Goal: Task Accomplishment & Management: Manage account settings

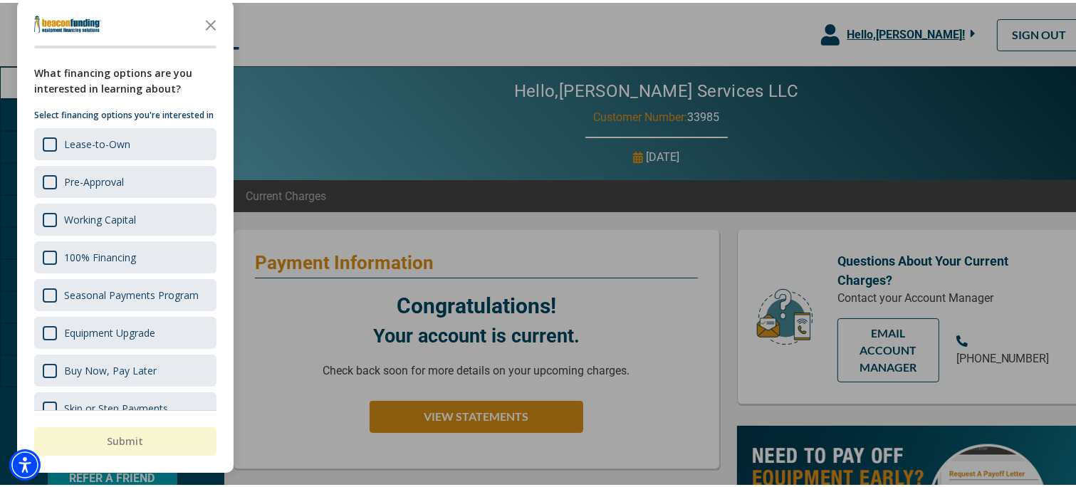
click at [451, 108] on div at bounding box center [544, 243] width 1088 height 487
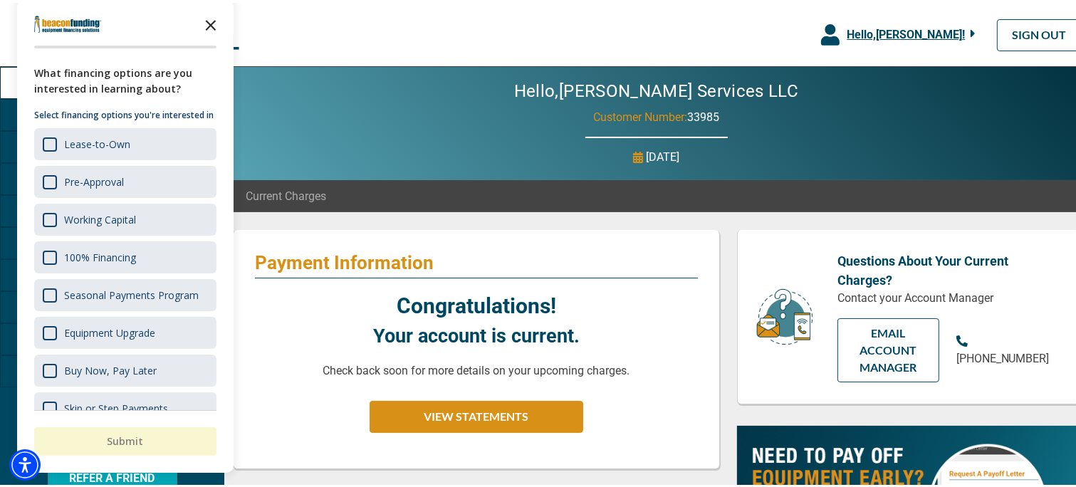
click at [215, 23] on icon "Close the survey" at bounding box center [211, 21] width 28 height 28
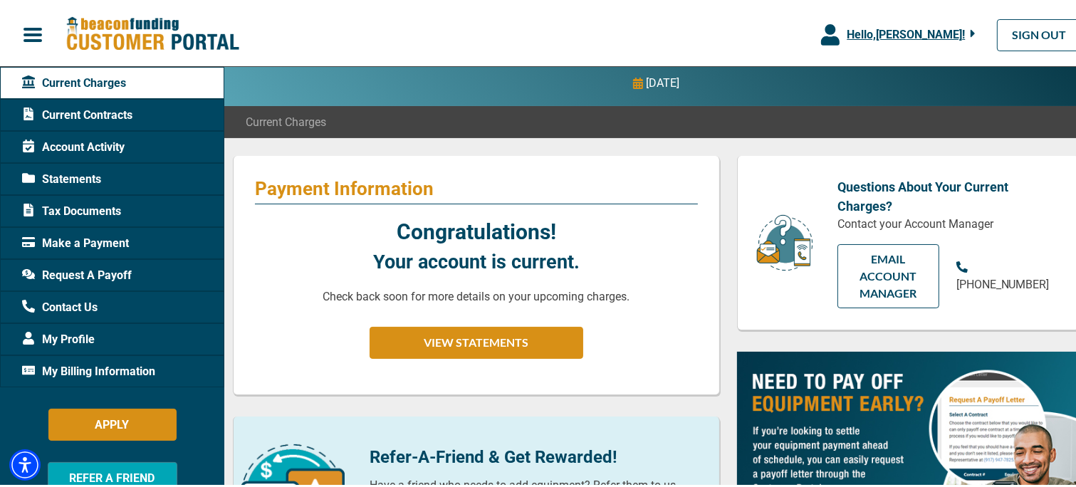
scroll to position [70, 0]
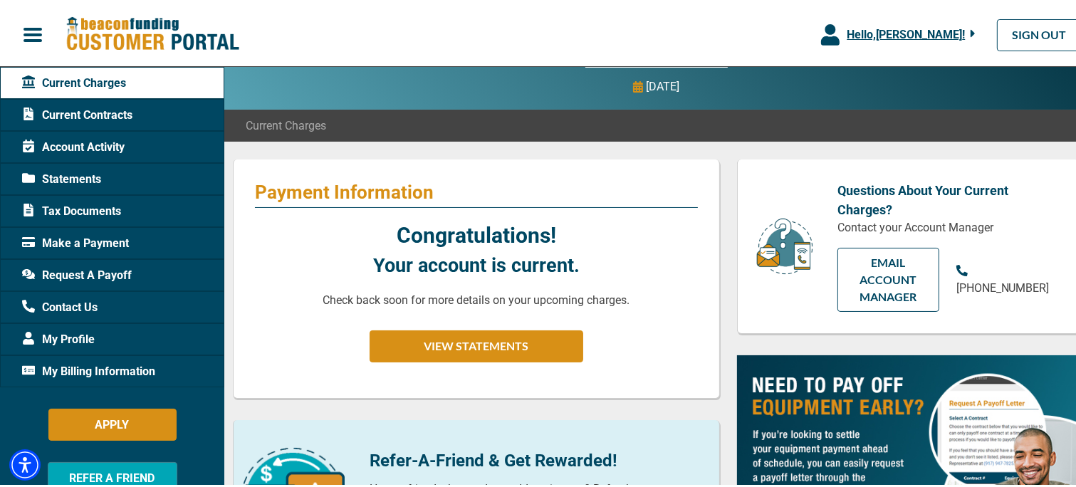
click at [105, 116] on span "Current Contracts" at bounding box center [77, 112] width 110 height 17
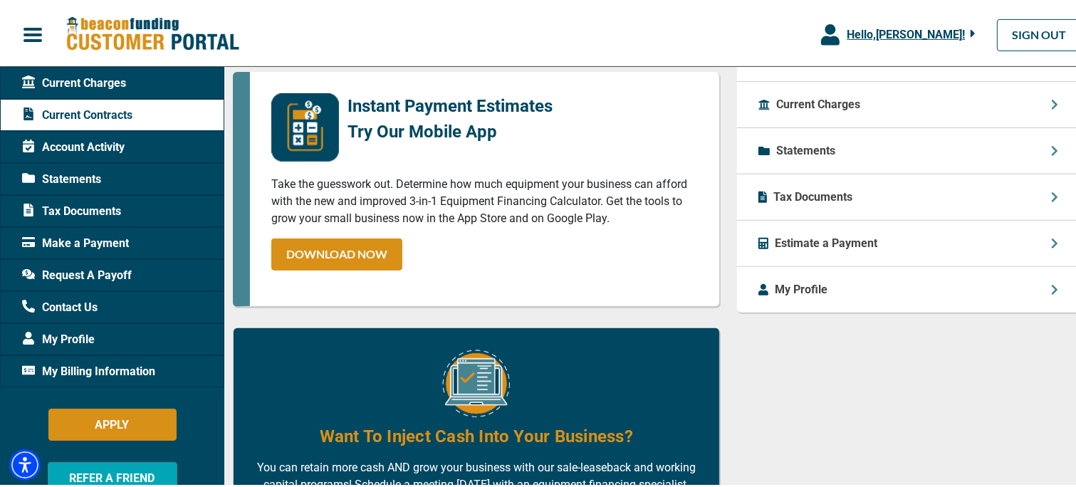
scroll to position [727, 0]
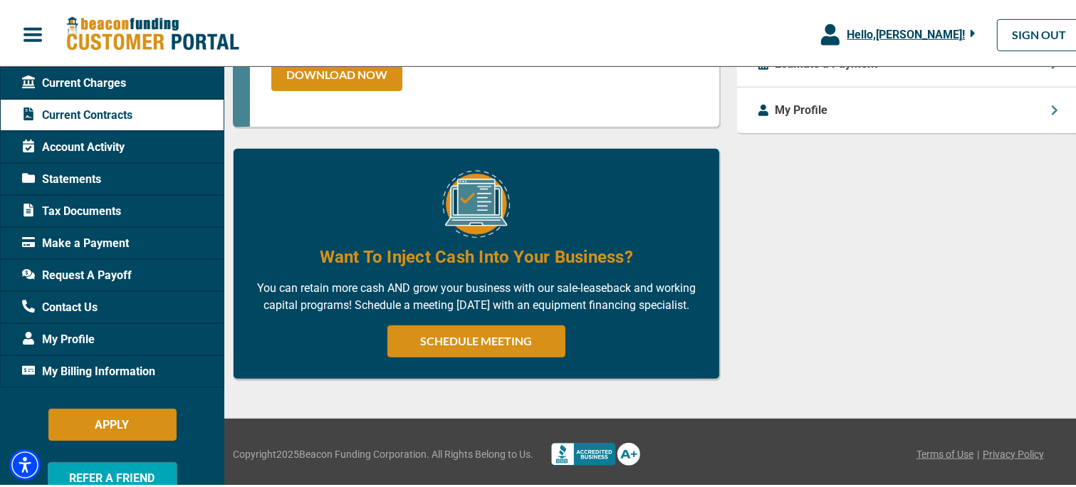
click at [105, 238] on span "Make a Payment" at bounding box center [75, 240] width 107 height 17
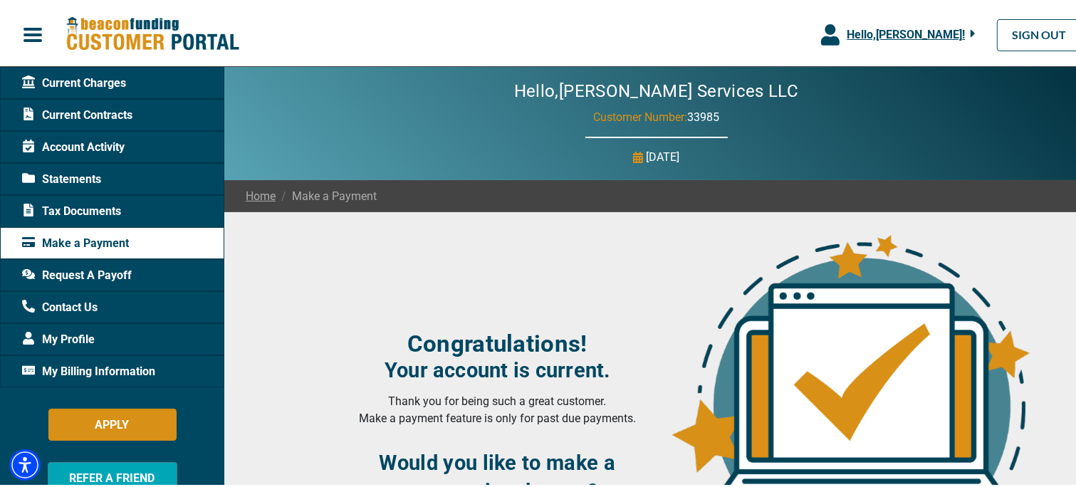
click at [957, 31] on div "Hello, [PERSON_NAME] !" at bounding box center [908, 31] width 136 height 17
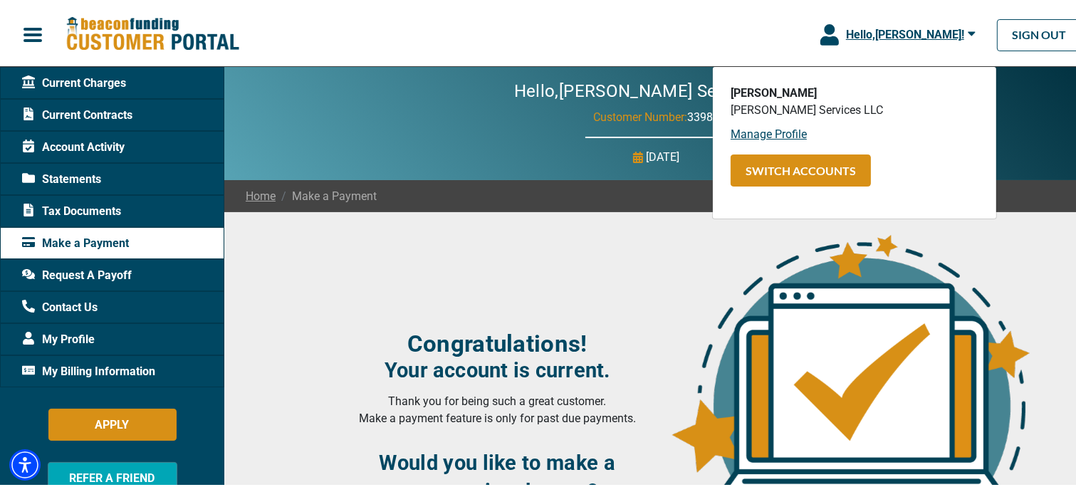
click at [968, 31] on icon "button" at bounding box center [972, 30] width 8 height 13
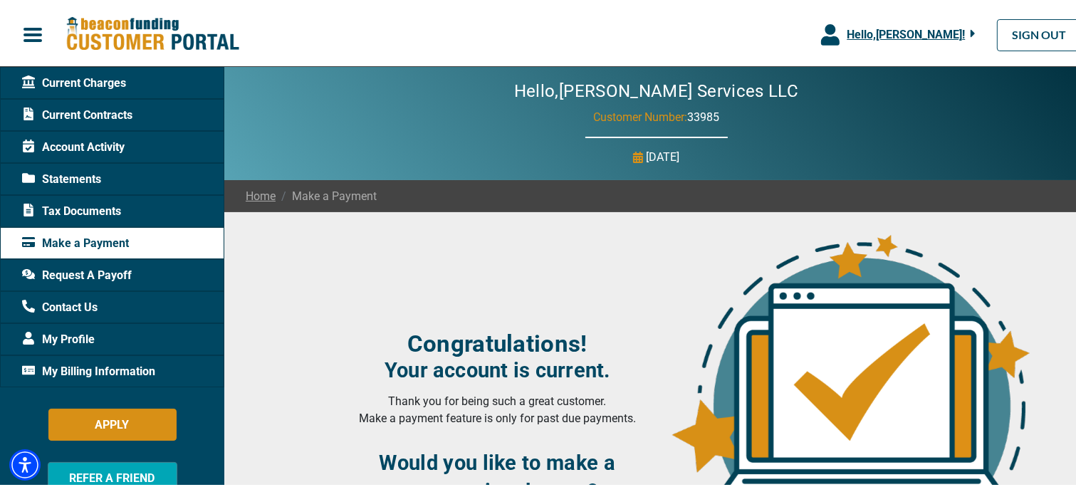
click at [76, 177] on span "Statements" at bounding box center [61, 176] width 79 height 17
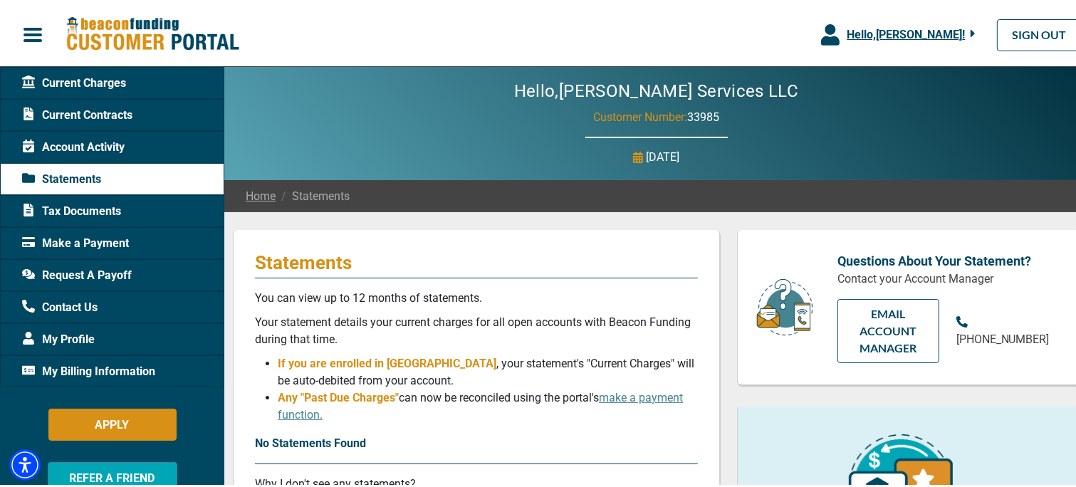
click at [105, 142] on span "Account Activity" at bounding box center [73, 144] width 103 height 17
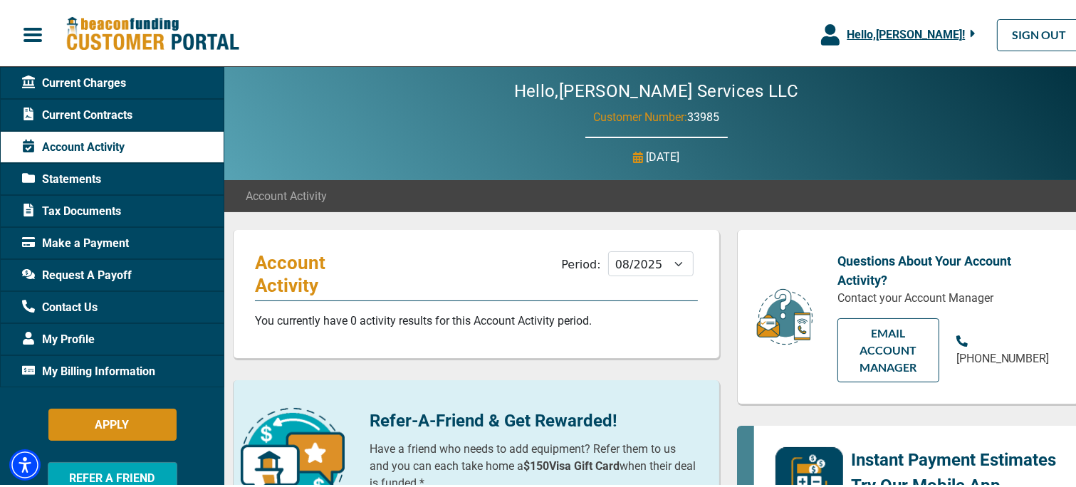
click at [91, 78] on span "Current Charges" at bounding box center [74, 80] width 104 height 17
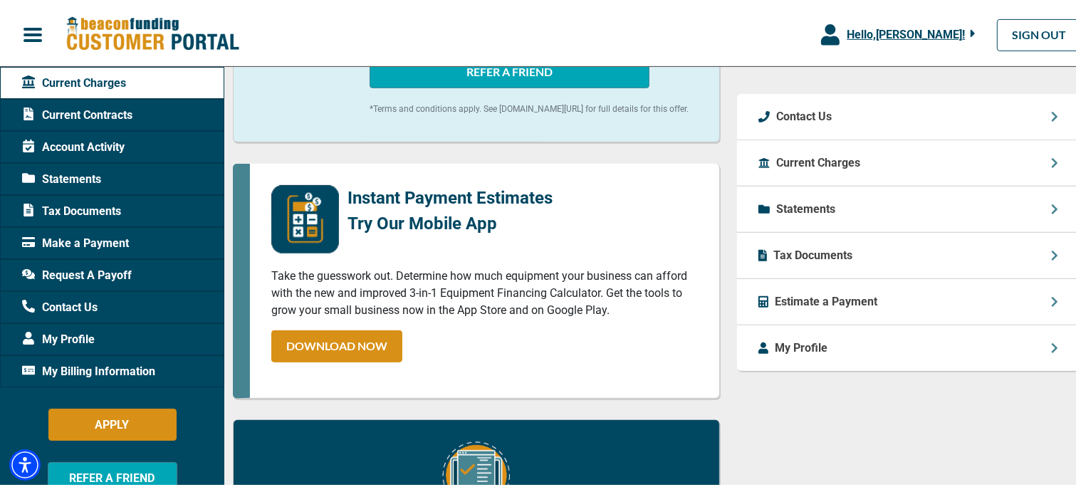
scroll to position [561, 0]
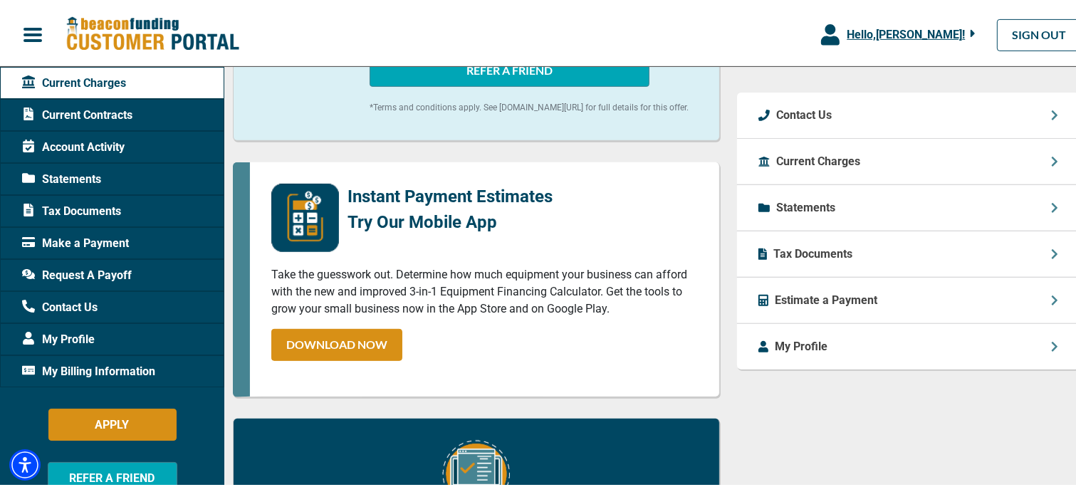
click at [963, 160] on div "Current Charges" at bounding box center [908, 159] width 343 height 46
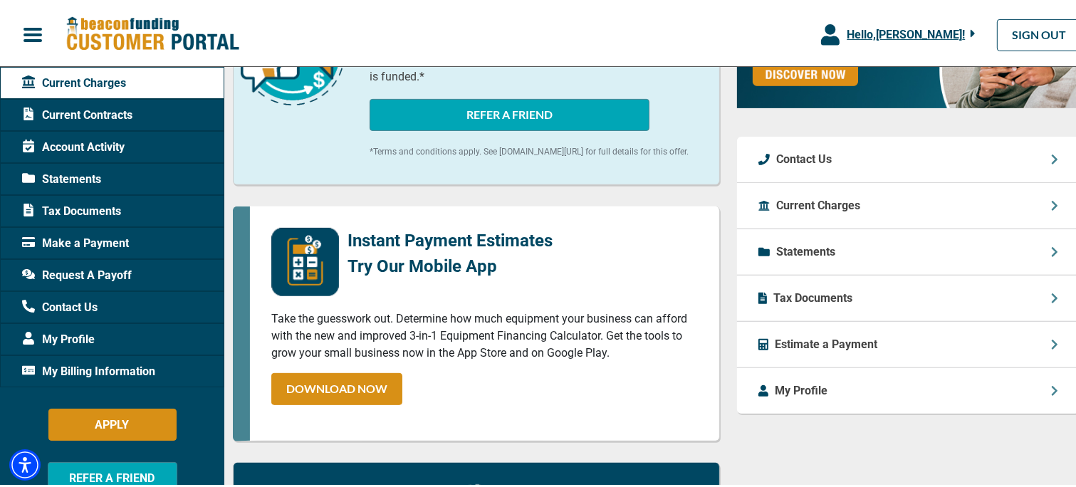
scroll to position [518, 0]
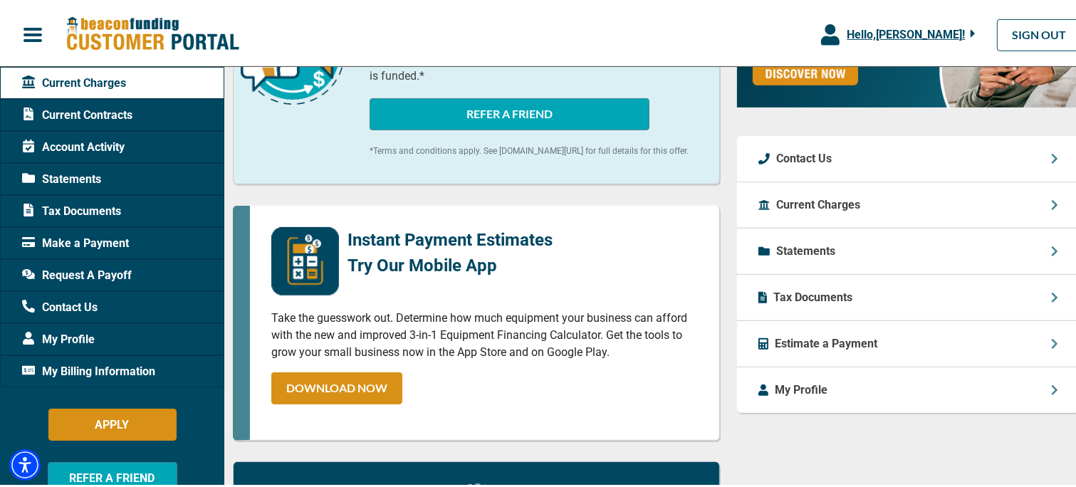
click at [992, 355] on div "Estimate a Payment" at bounding box center [908, 341] width 343 height 46
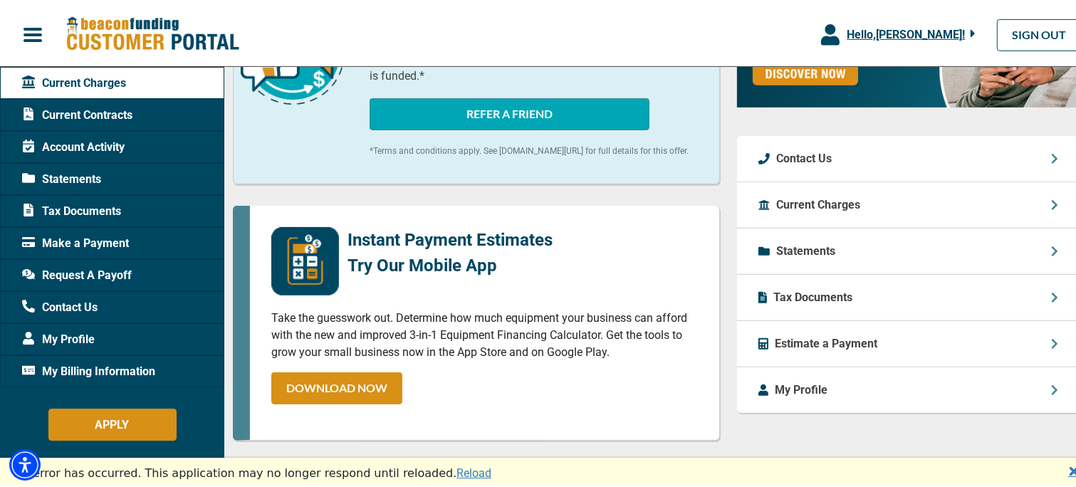
click at [499, 209] on div "Payment Information Congratulations! Your account is current. Check back soon f…" at bounding box center [476, 210] width 504 height 1002
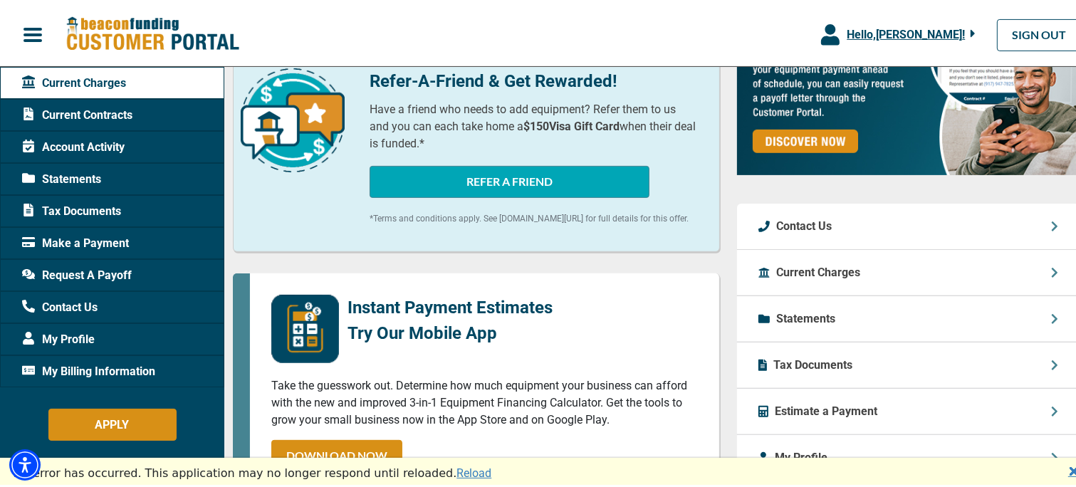
scroll to position [449, 0]
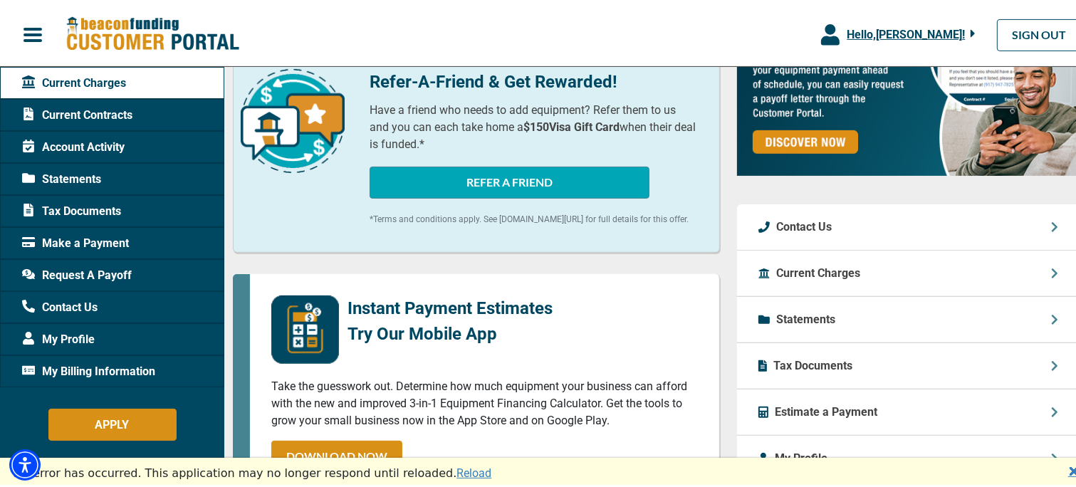
click at [838, 33] on icon "button" at bounding box center [830, 31] width 19 height 21
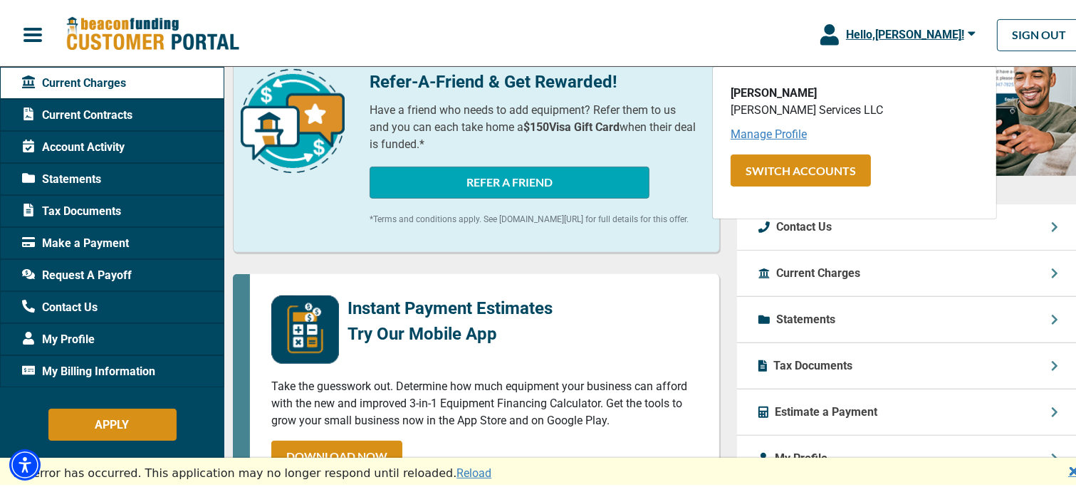
click at [759, 132] on link "Manage Profile" at bounding box center [769, 132] width 76 height 14
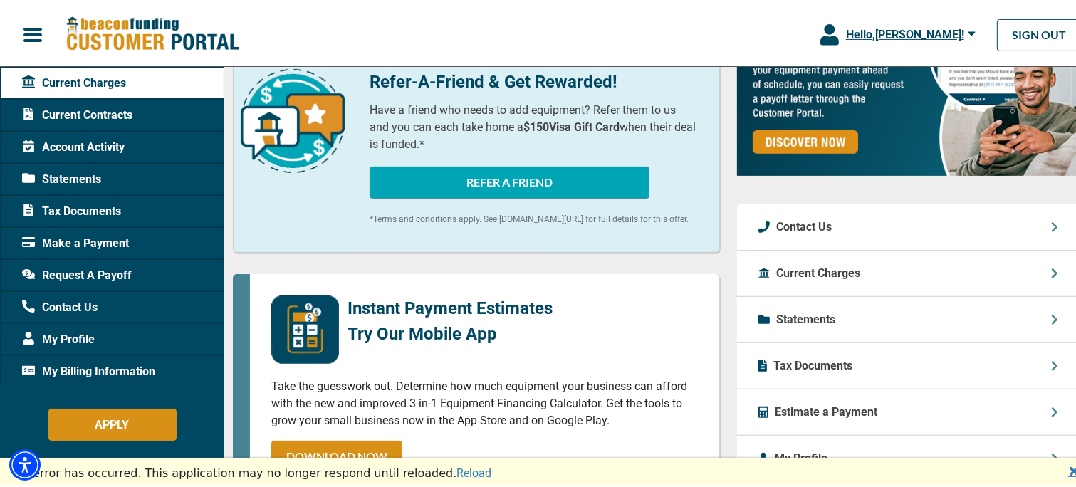
click at [968, 29] on icon "button" at bounding box center [971, 31] width 7 height 4
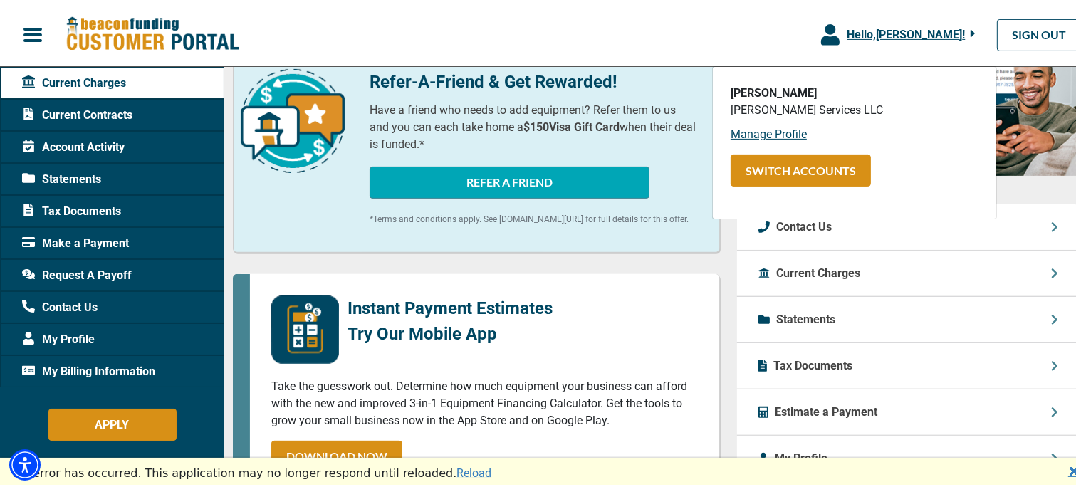
click at [971, 29] on icon "button" at bounding box center [973, 30] width 4 height 7
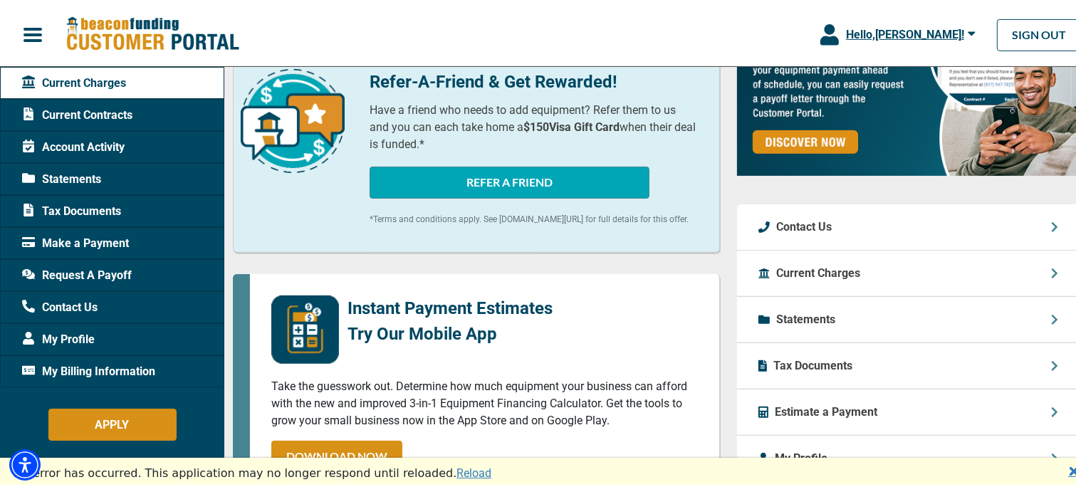
click at [110, 109] on span "Current Contracts" at bounding box center [77, 112] width 110 height 17
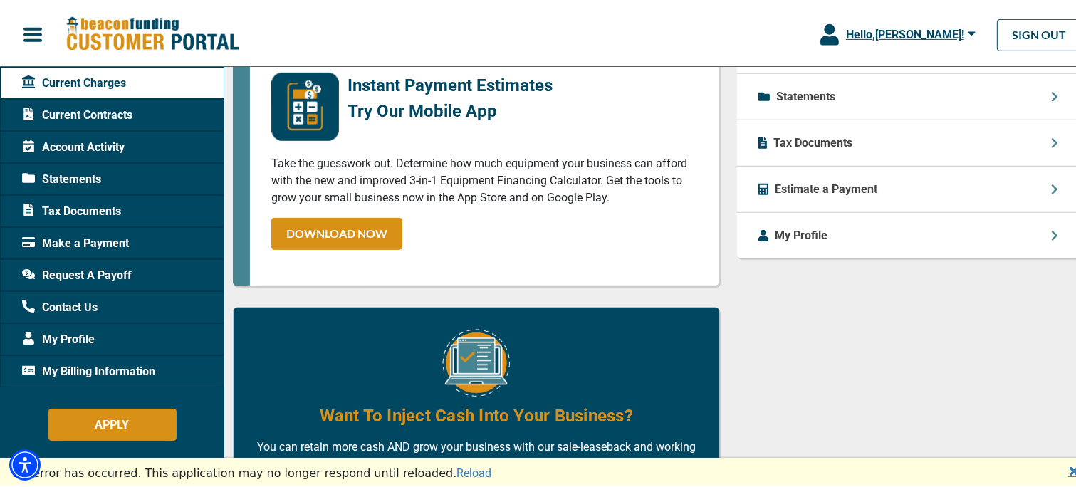
scroll to position [645, 0]
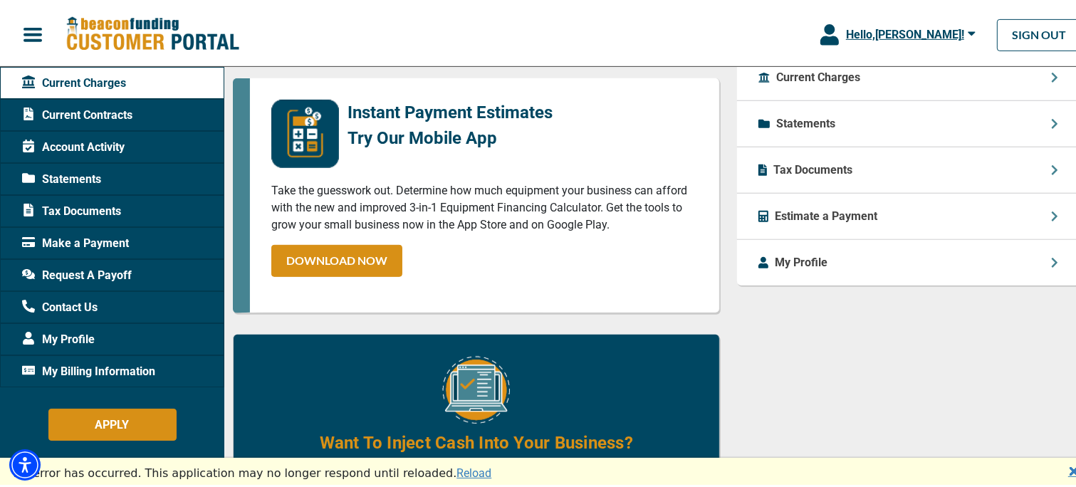
click at [456, 472] on link "Reload" at bounding box center [473, 471] width 35 height 14
